Goal: Complete application form

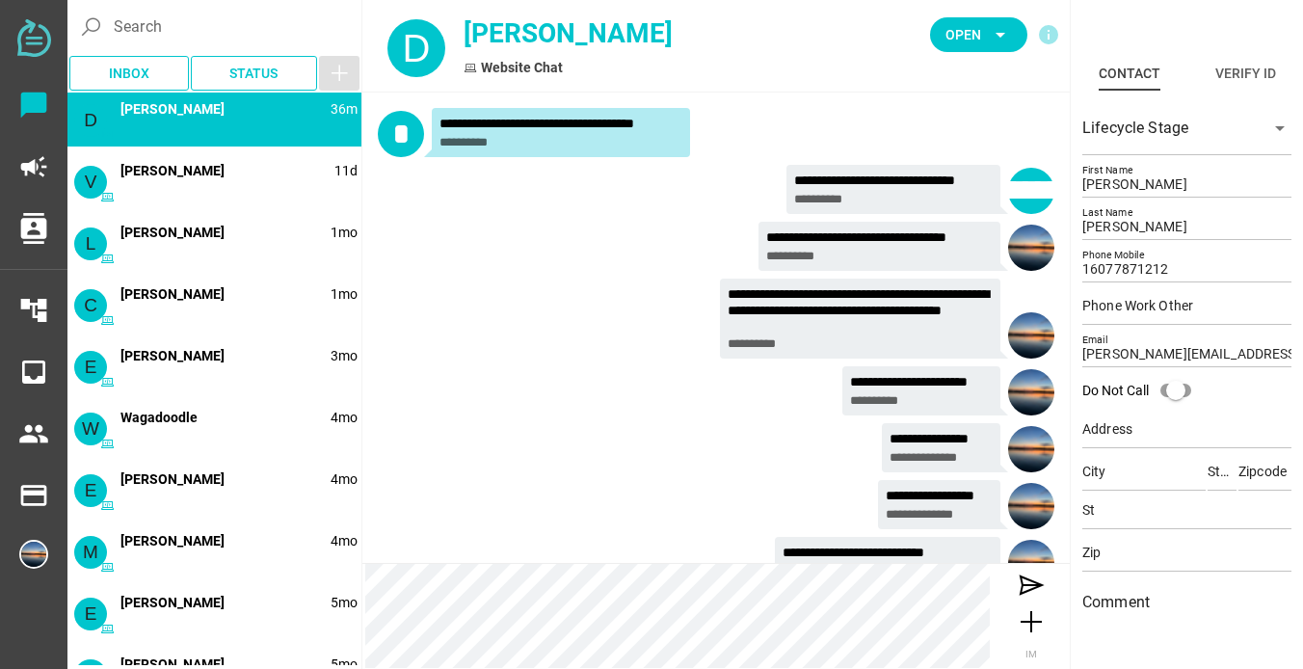
scroll to position [46, 0]
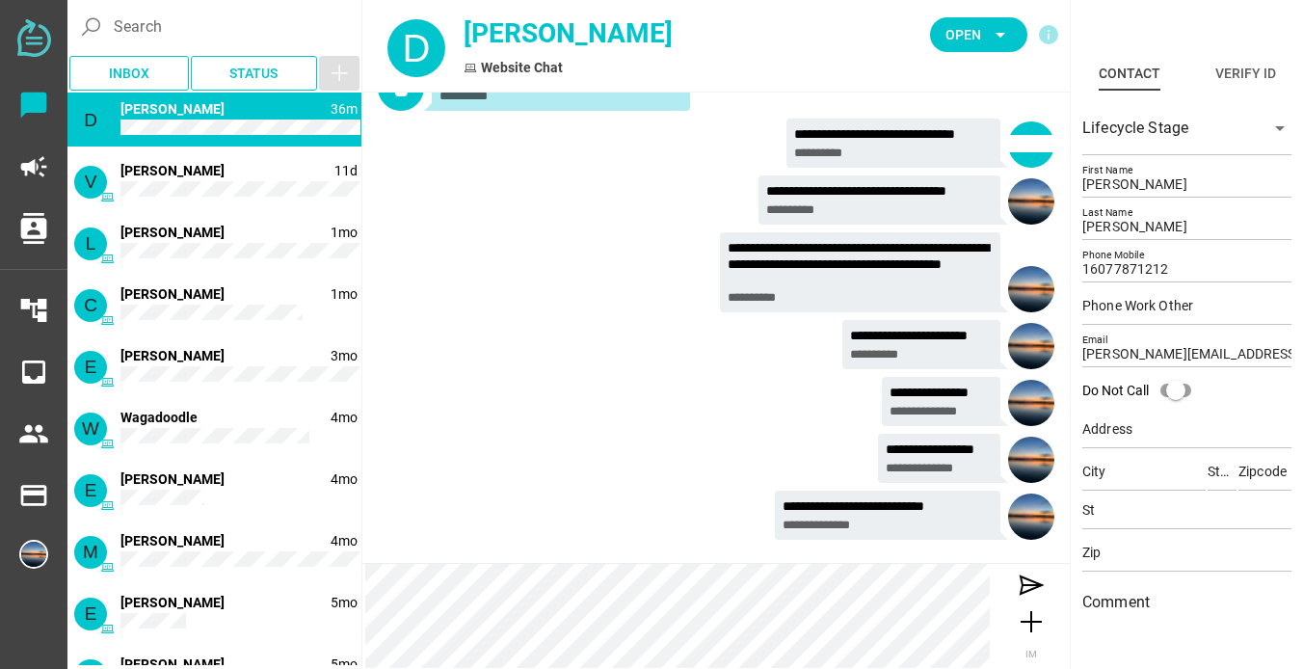
click at [576, 163] on div "**********" at bounding box center [716, 147] width 677 height 57
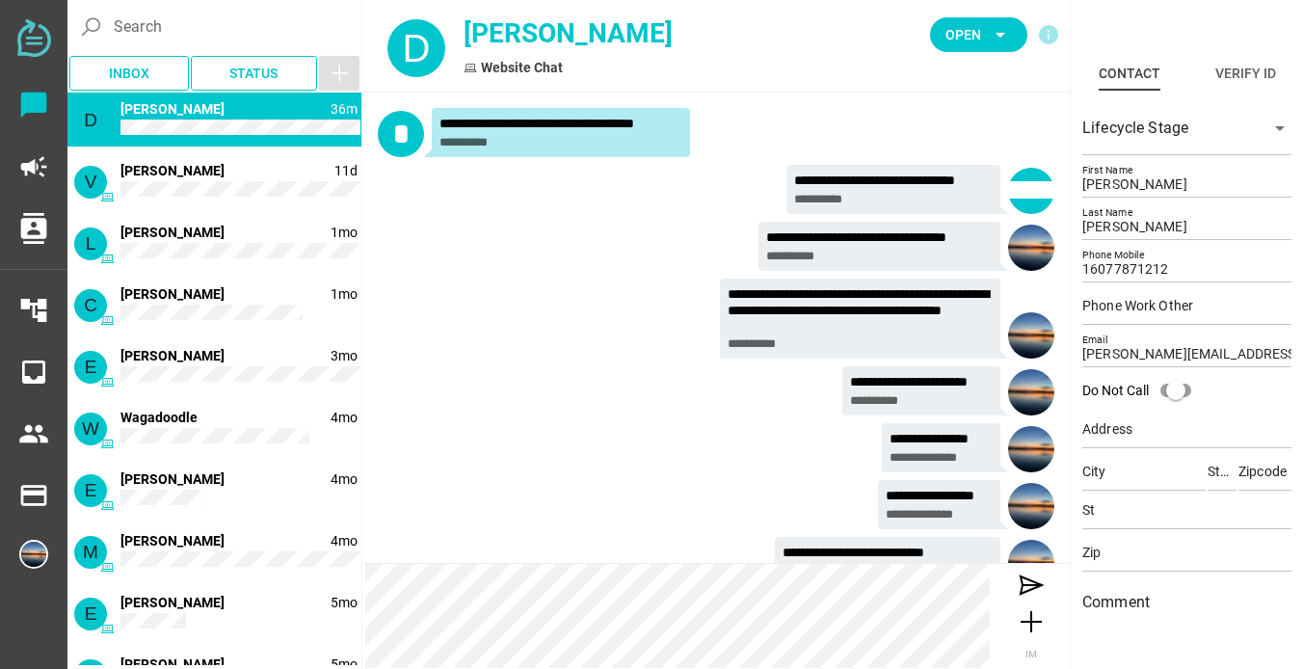
scroll to position [0, 0]
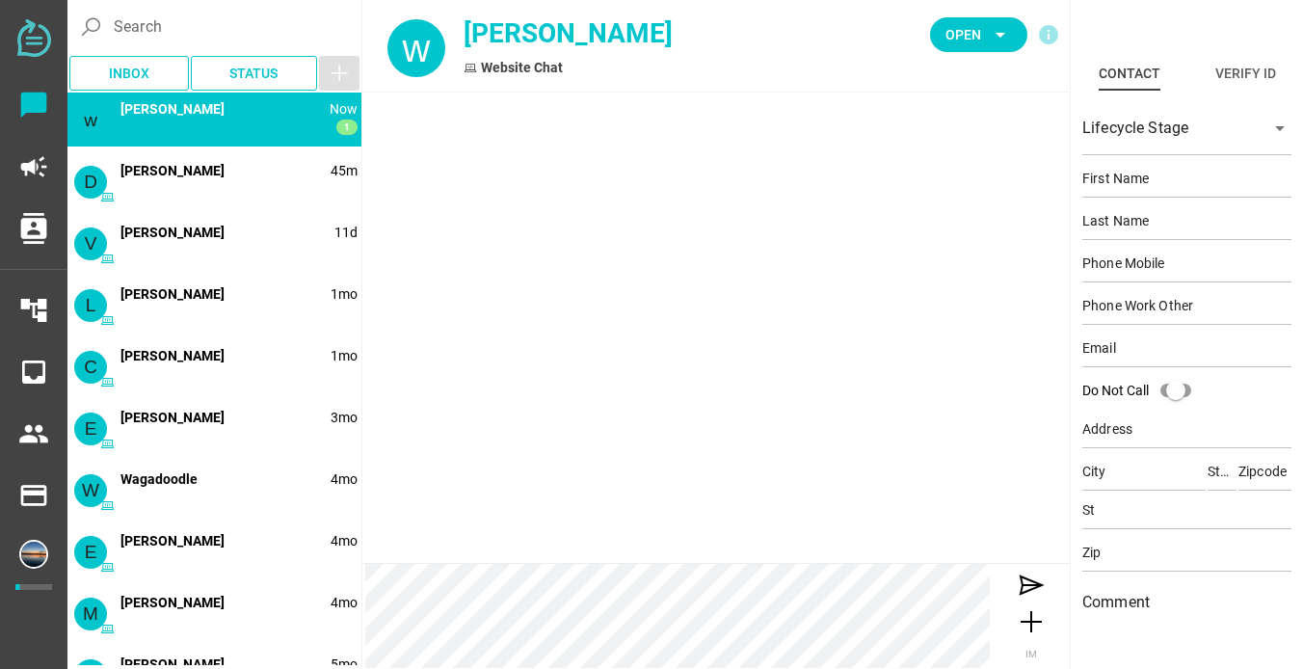
type input "wil"
type input "[PERSON_NAME]"
type input "17577733165"
type input "[EMAIL_ADDRESS][DOMAIN_NAME]"
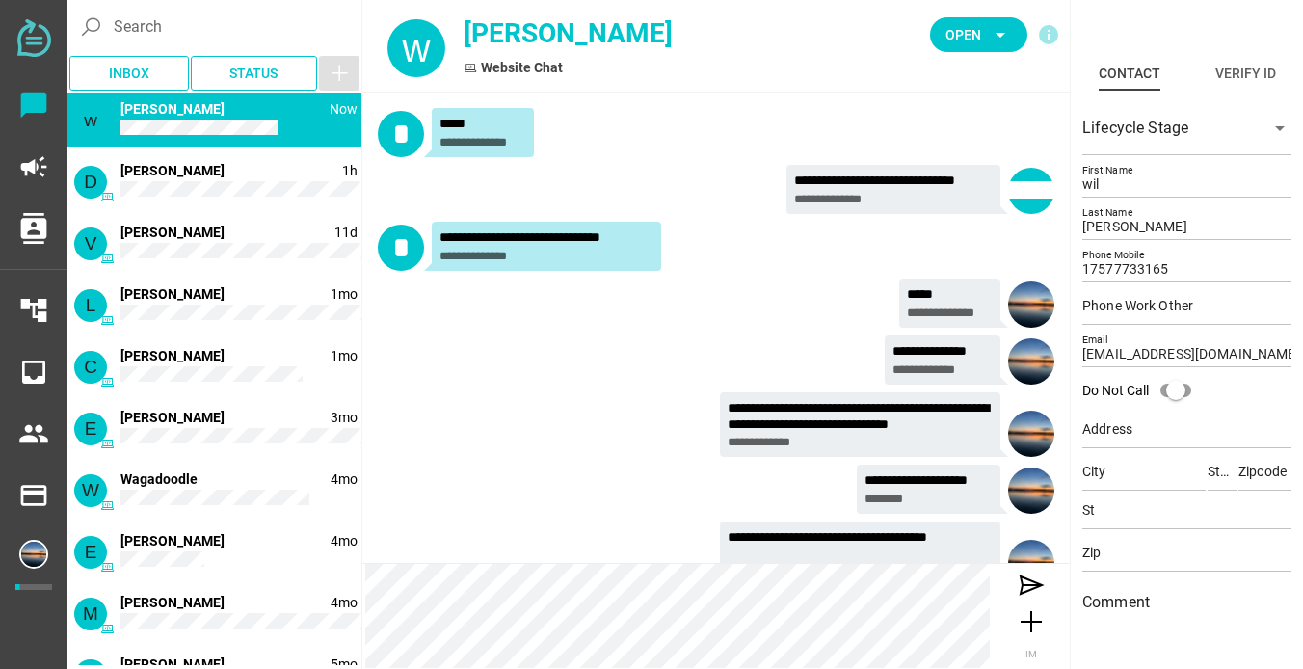
scroll to position [46, 0]
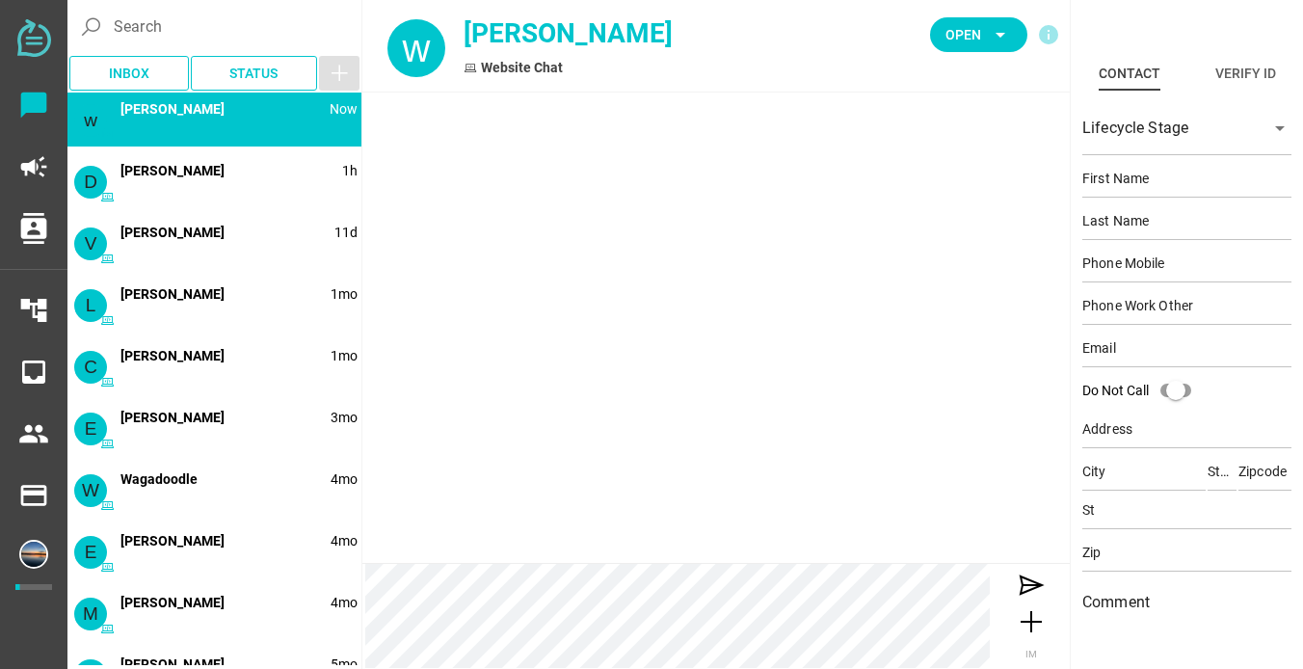
type input "wil"
type input "[PERSON_NAME]"
type input "17577733165"
type input "[EMAIL_ADDRESS][DOMAIN_NAME]"
